Goal: Task Accomplishment & Management: Complete application form

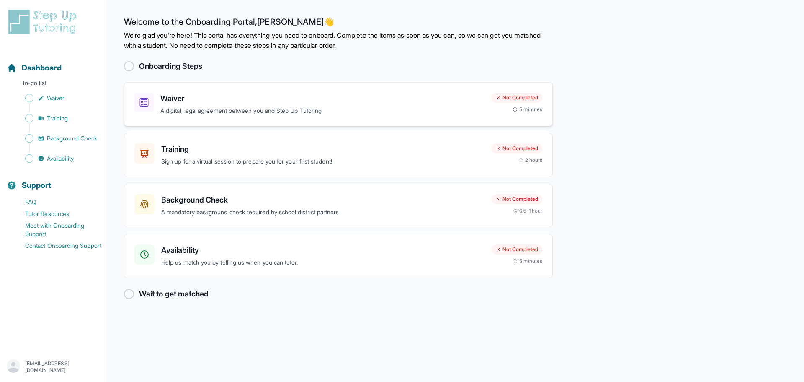
click at [331, 107] on p "A digital, legal agreement between you and Step Up Tutoring" at bounding box center [322, 111] width 325 height 10
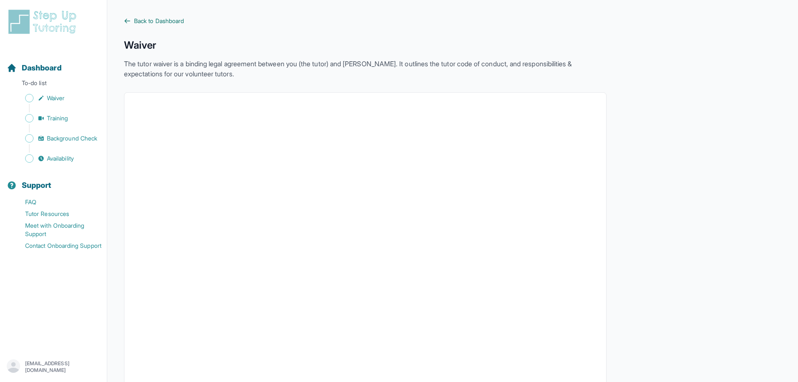
click at [141, 23] on span "Back to Dashboard" at bounding box center [159, 21] width 50 height 8
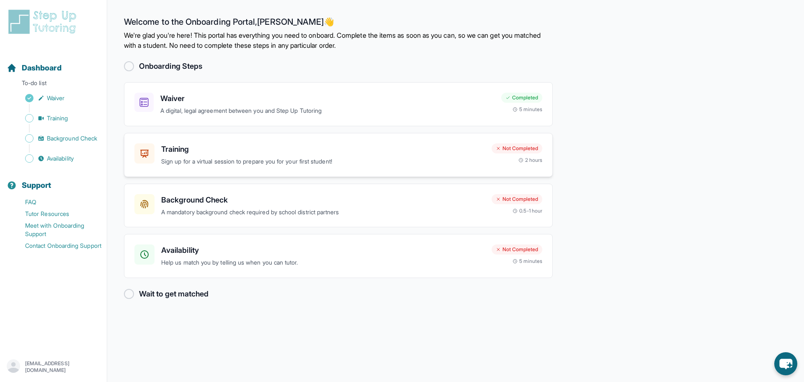
click at [260, 160] on p "Sign up for a virtual session to prepare you for your first student!" at bounding box center [323, 162] width 324 height 10
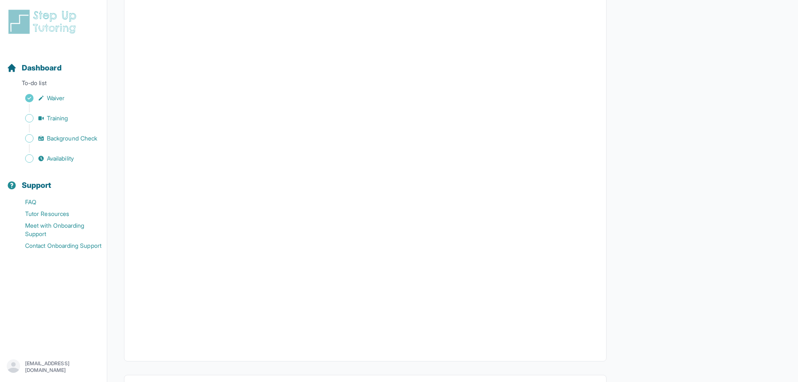
scroll to position [126, 0]
click at [64, 140] on span "Background Check" at bounding box center [72, 138] width 50 height 8
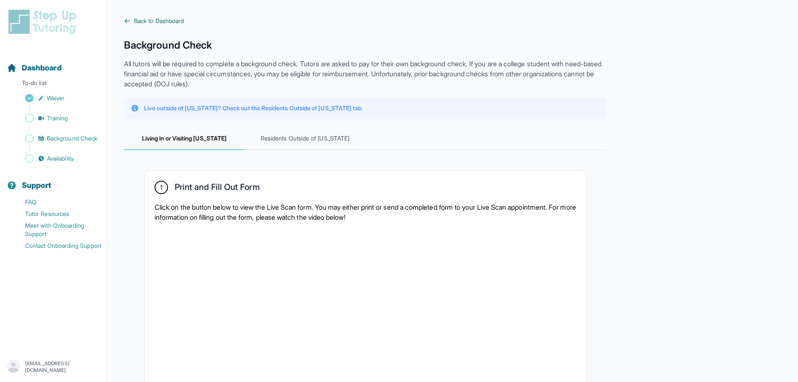
click at [166, 24] on span "Back to Dashboard" at bounding box center [159, 21] width 50 height 8
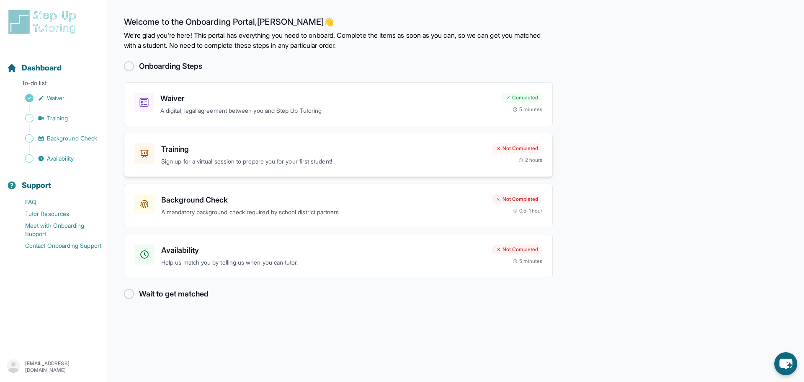
click at [258, 151] on h3 "Training" at bounding box center [323, 149] width 324 height 12
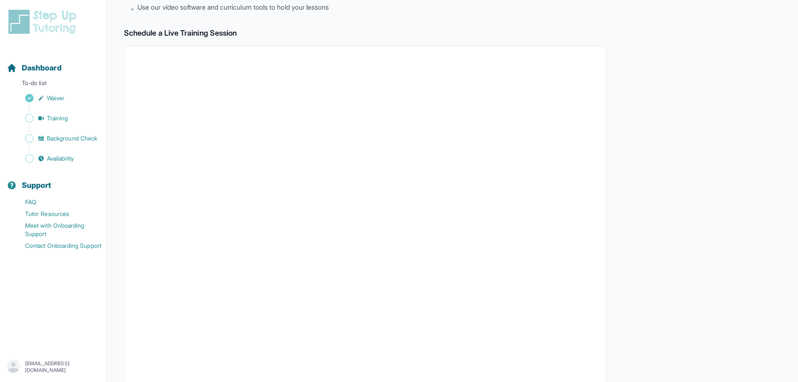
scroll to position [126, 0]
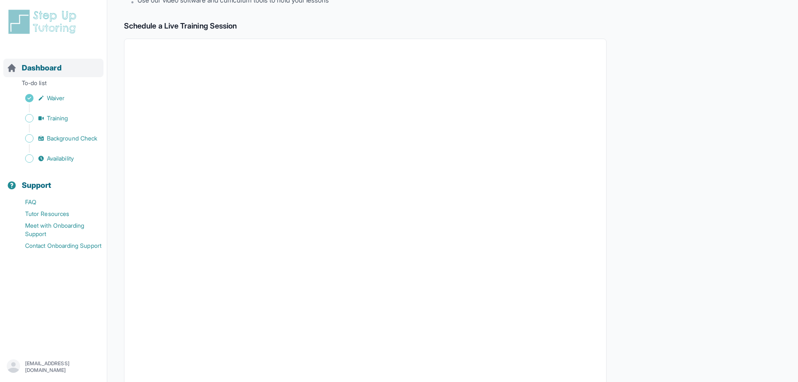
click at [53, 68] on span "Dashboard" at bounding box center [42, 68] width 40 height 12
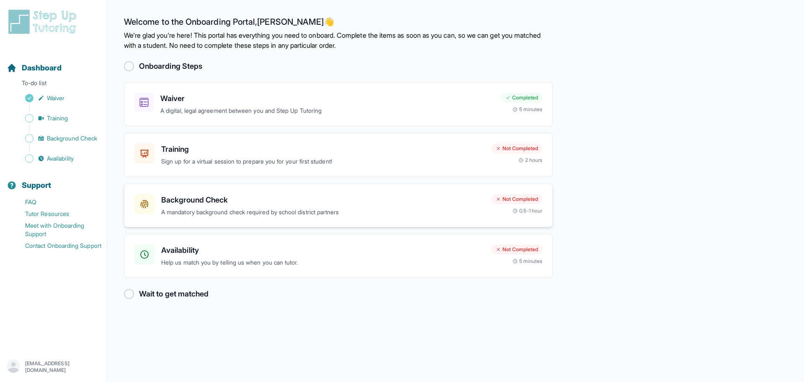
click at [318, 216] on p "A mandatory background check required by school district partners" at bounding box center [323, 212] width 324 height 10
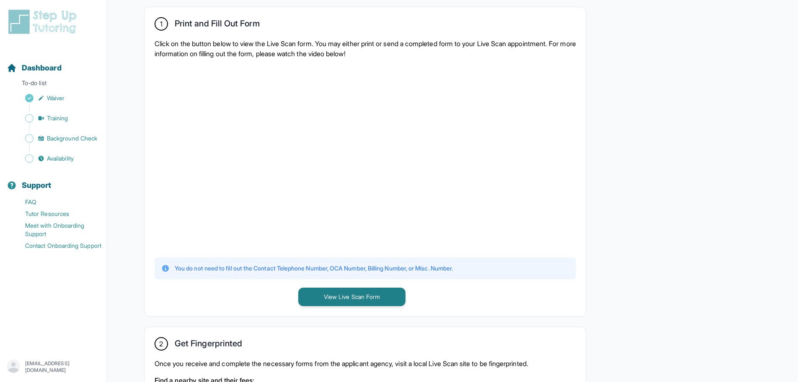
scroll to position [168, 0]
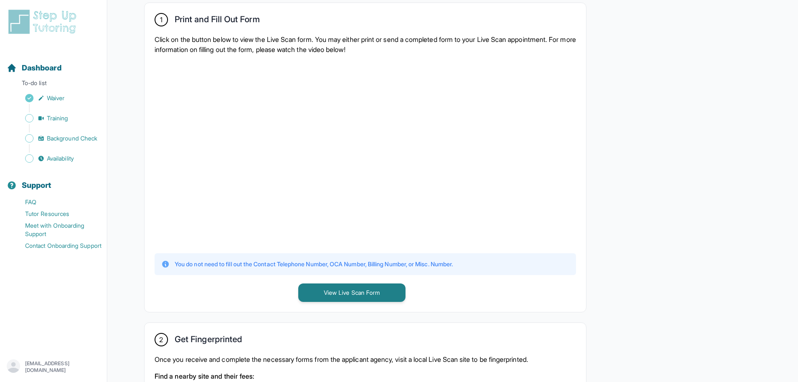
click at [250, 259] on div "You do not need to fill out the Contact Telephone Number, OCA Number, Billing N…" at bounding box center [366, 264] width 422 height 22
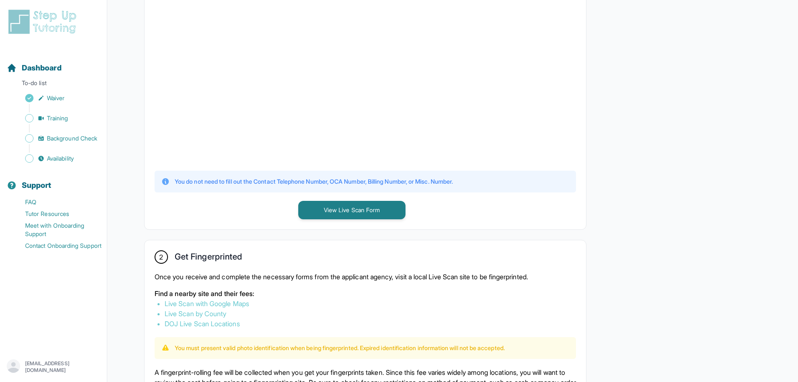
scroll to position [246, 0]
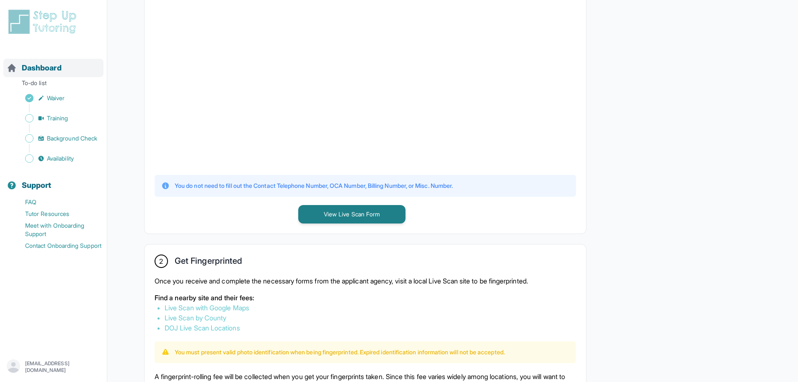
click at [45, 69] on span "Dashboard" at bounding box center [42, 68] width 40 height 12
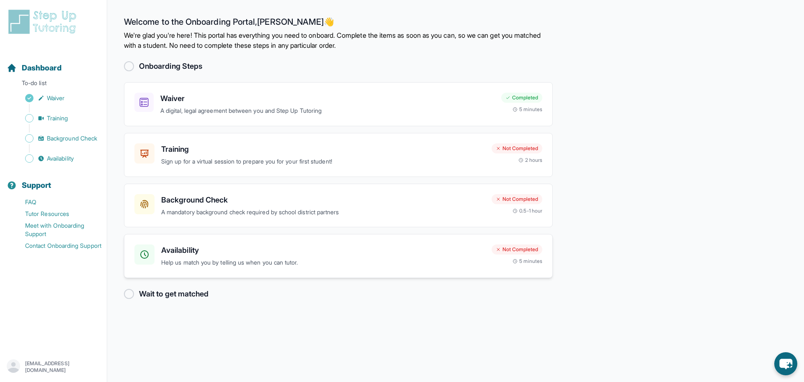
click at [234, 249] on h3 "Availability" at bounding box center [323, 250] width 324 height 12
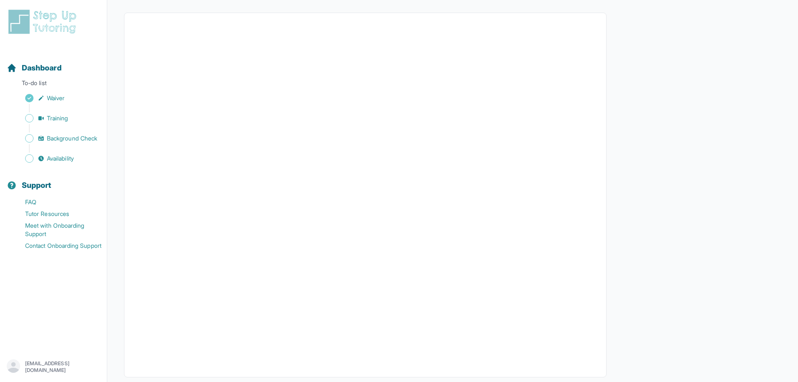
scroll to position [63, 0]
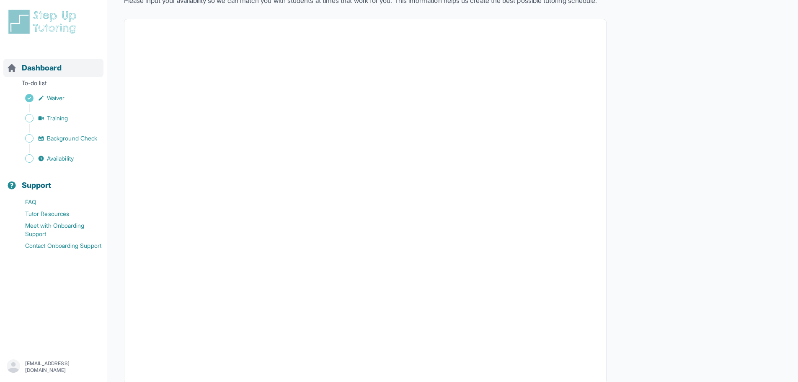
click at [41, 63] on span "Dashboard" at bounding box center [42, 68] width 40 height 12
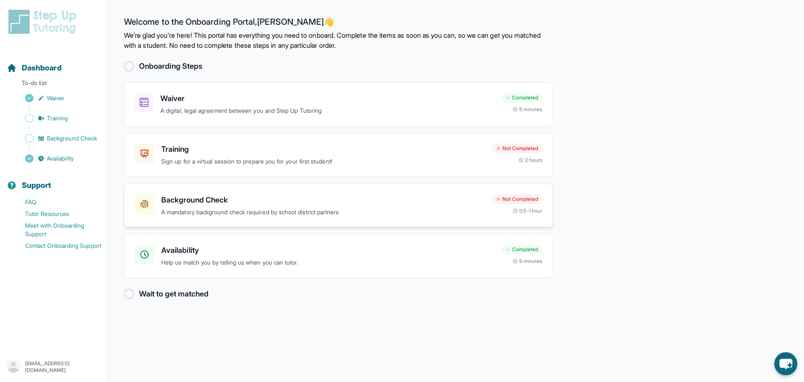
click at [274, 203] on h3 "Background Check" at bounding box center [323, 200] width 324 height 12
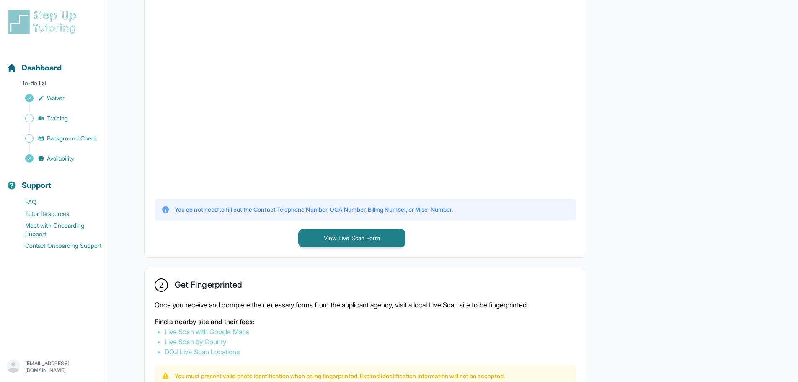
scroll to position [209, 0]
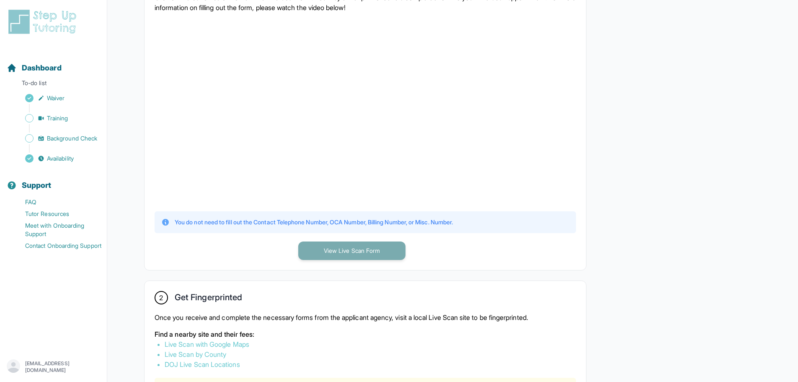
click at [378, 243] on button "View Live Scan Form" at bounding box center [351, 250] width 107 height 18
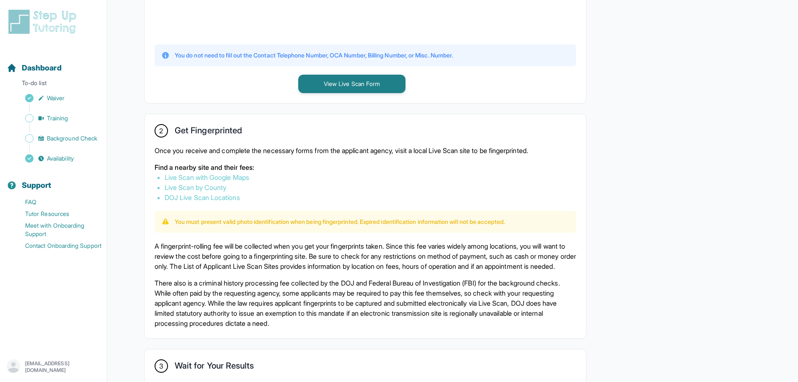
scroll to position [377, 0]
click at [238, 178] on link "Live Scan with Google Maps" at bounding box center [207, 176] width 85 height 8
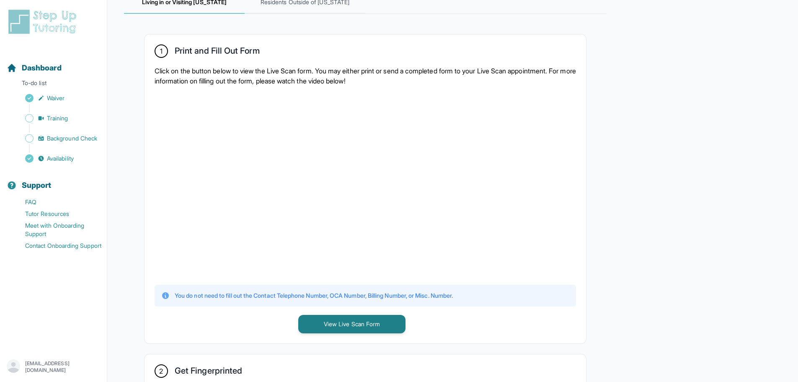
scroll to position [104, 0]
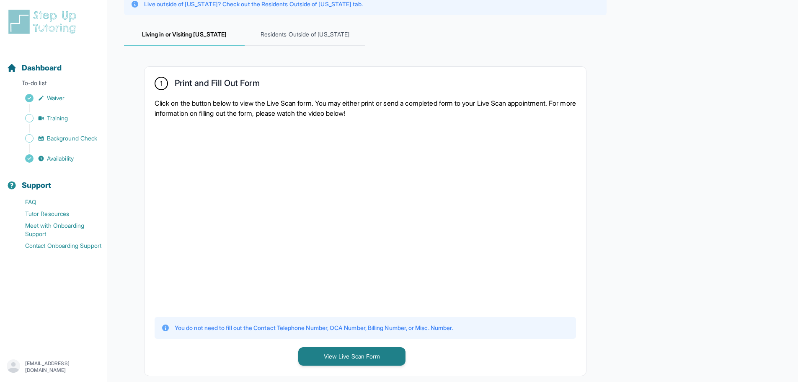
click at [147, 288] on div "1 Print and Fill Out Form Click on the button below to view the Live Scan form.…" at bounding box center [366, 221] width 442 height 309
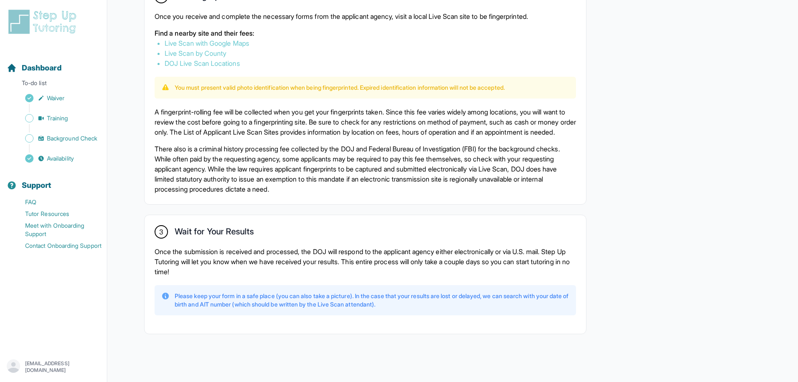
scroll to position [481, 0]
